Goal: Browse casually

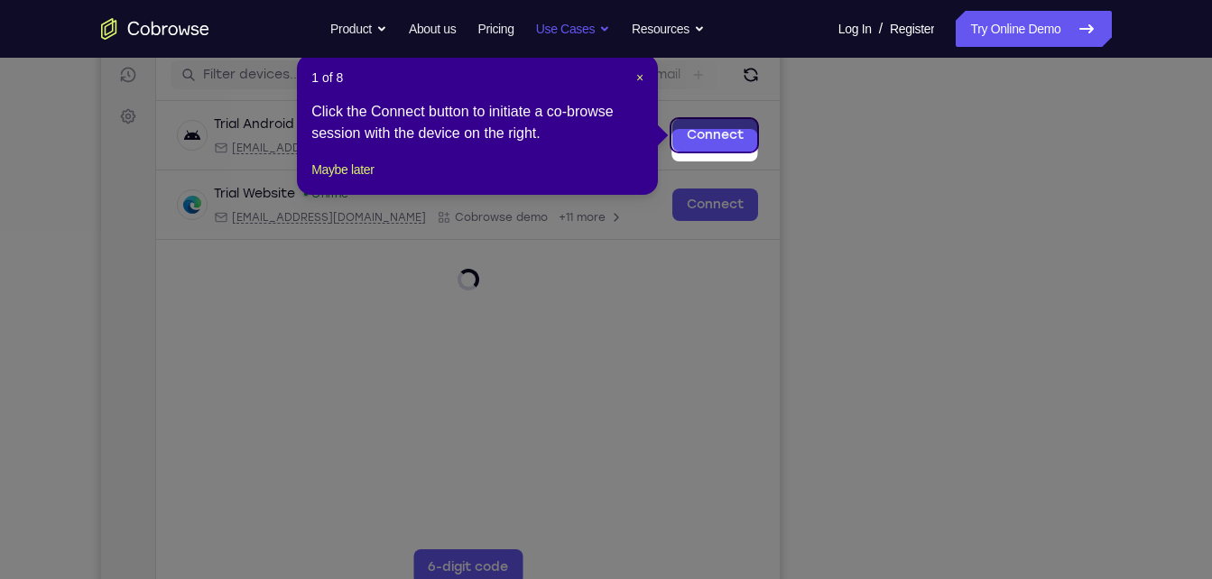
scroll to position [218, 0]
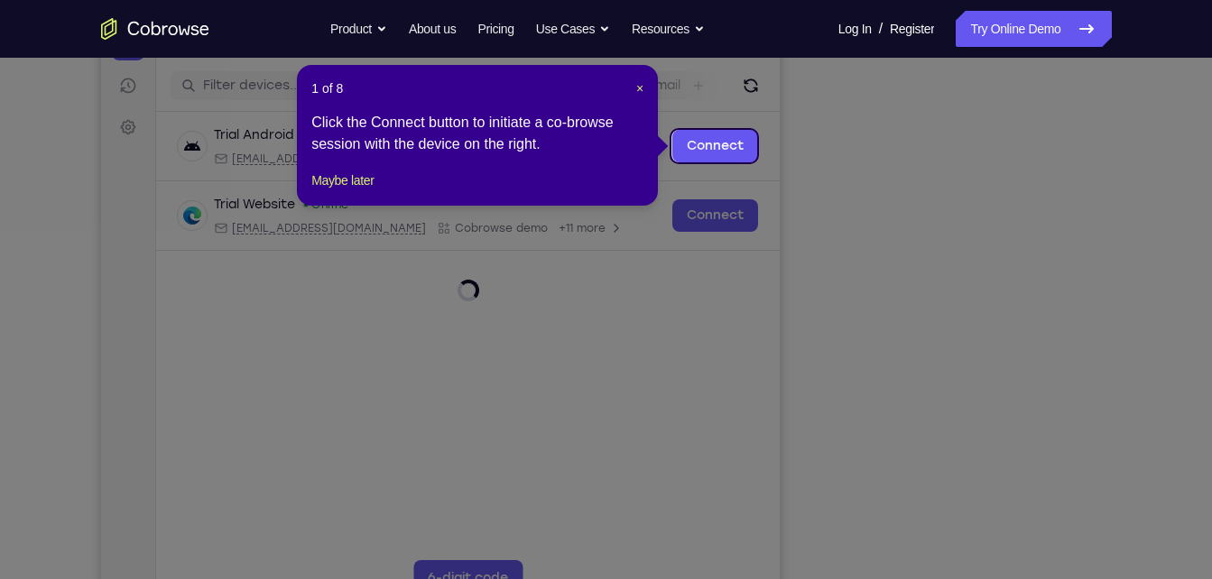
click at [634, 87] on header "1 of 8 ×" at bounding box center [477, 88] width 332 height 18
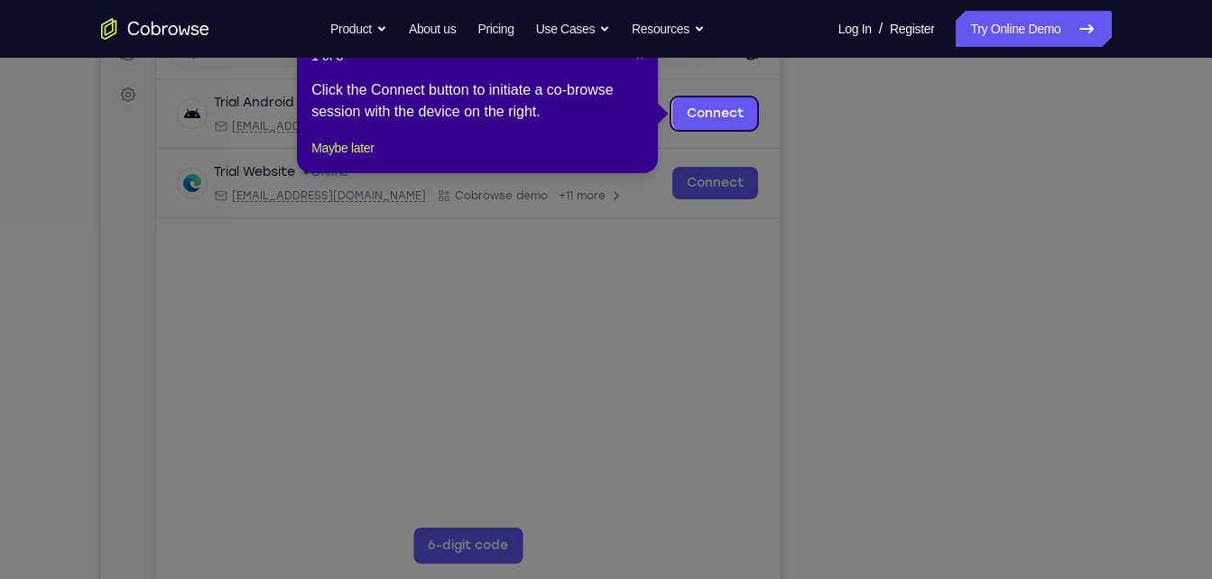
scroll to position [248, 0]
click at [641, 62] on span "×" at bounding box center [639, 58] width 7 height 14
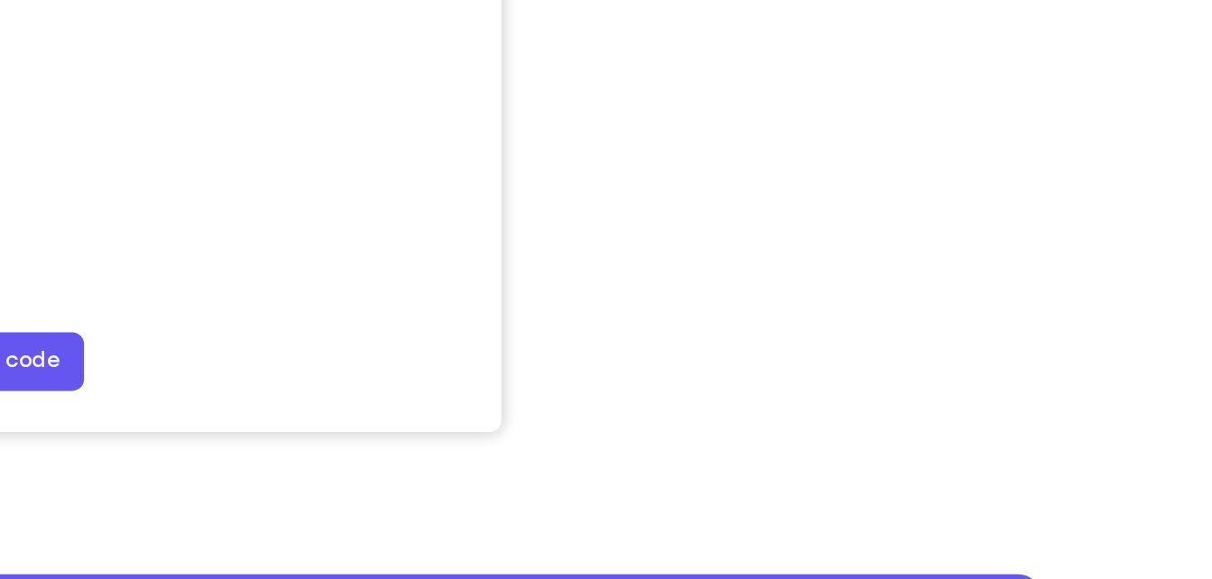
scroll to position [350, 0]
